Goal: Information Seeking & Learning: Learn about a topic

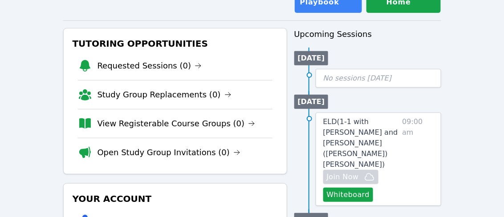
scroll to position [81, 0]
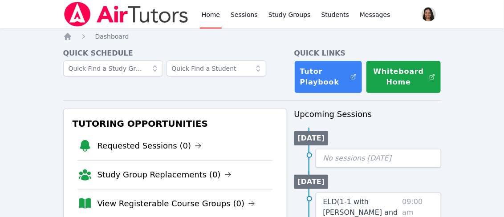
click at [339, 135] on ul "Today No sessions today" at bounding box center [367, 148] width 147 height 40
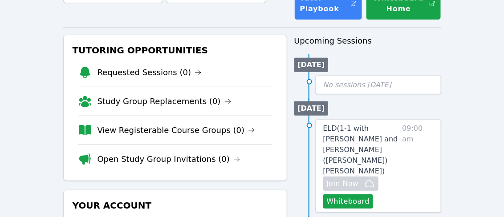
scroll to position [77, 0]
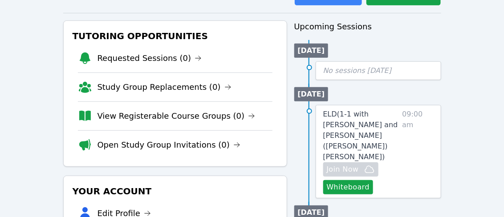
scroll to position [103, 0]
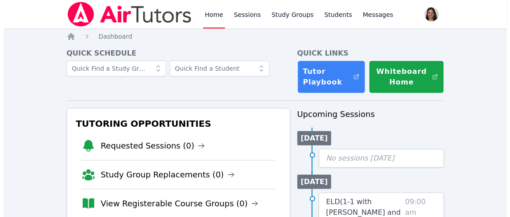
scroll to position [73, 0]
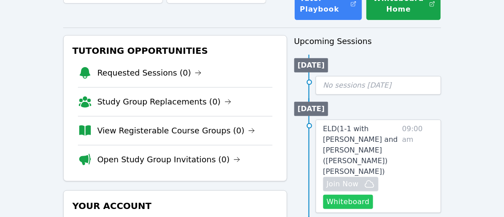
click at [350, 195] on button "Whiteboard" at bounding box center [348, 202] width 50 height 14
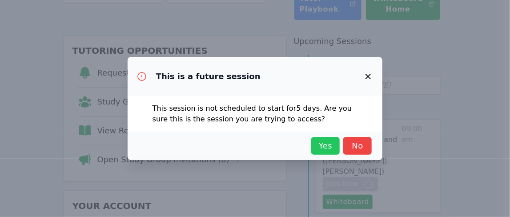
click at [330, 146] on span "Yes" at bounding box center [326, 146] width 20 height 12
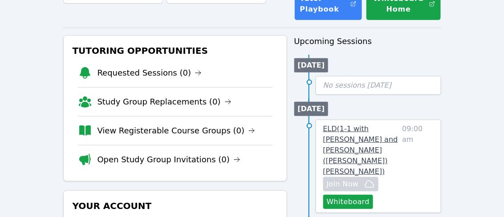
scroll to position [74, 0]
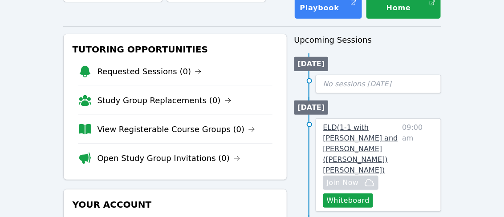
click at [374, 125] on span "ELD ( 1-1 with [PERSON_NAME] and [PERSON_NAME] ([PERSON_NAME]) [PERSON_NAME] )" at bounding box center [360, 148] width 75 height 51
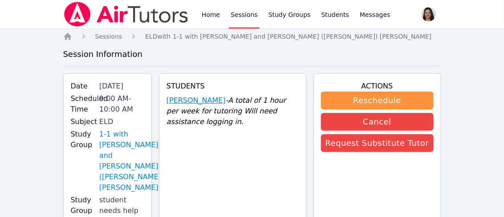
click at [191, 97] on link "[PERSON_NAME]" at bounding box center [195, 100] width 59 height 11
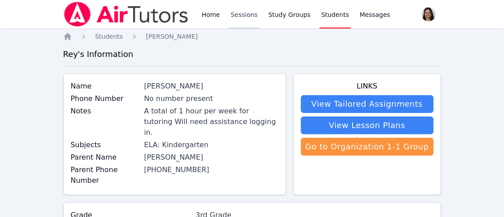
click at [234, 15] on link "Sessions" at bounding box center [244, 14] width 31 height 28
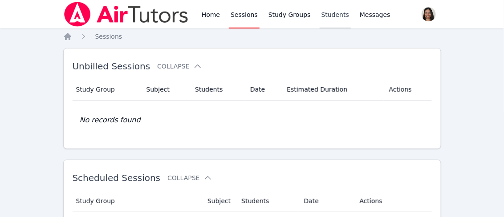
click at [319, 16] on link "Students" at bounding box center [334, 14] width 31 height 28
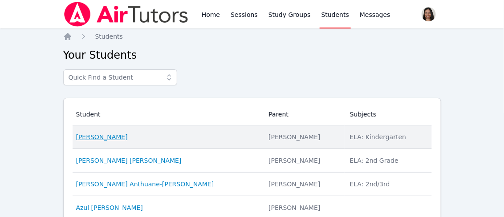
click at [95, 139] on link "[PERSON_NAME]" at bounding box center [102, 137] width 52 height 9
